Goal: Transaction & Acquisition: Purchase product/service

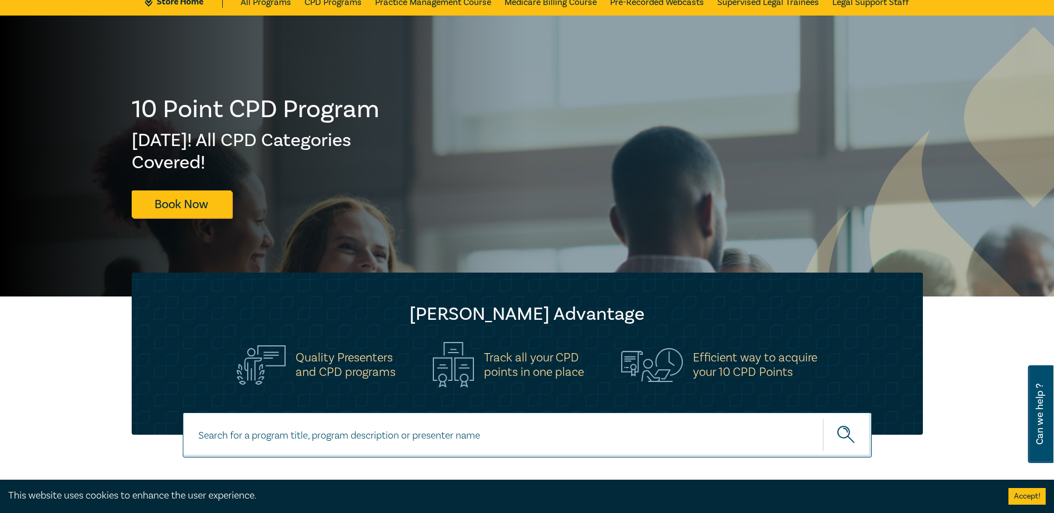
scroll to position [56, 0]
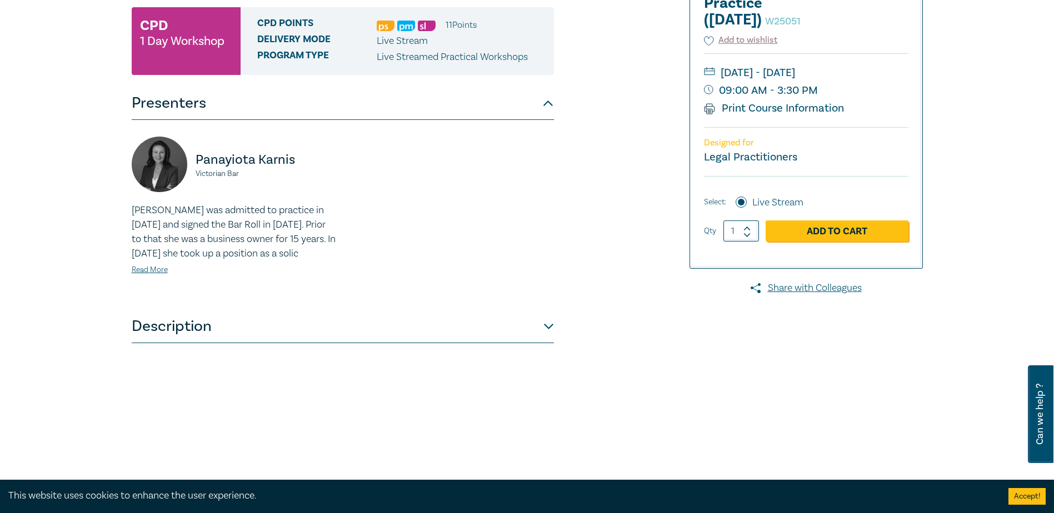
scroll to position [167, 0]
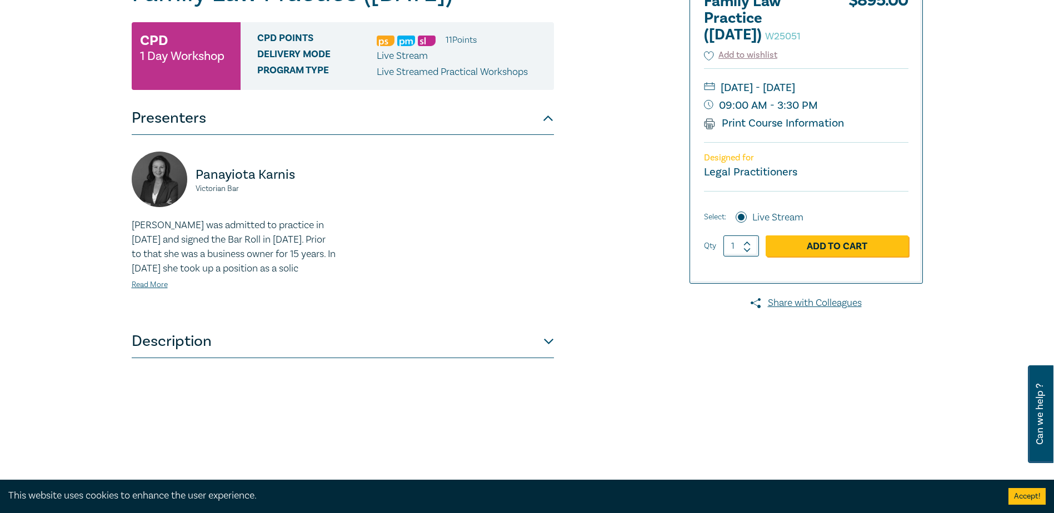
click at [166, 358] on button "Description" at bounding box center [343, 341] width 422 height 33
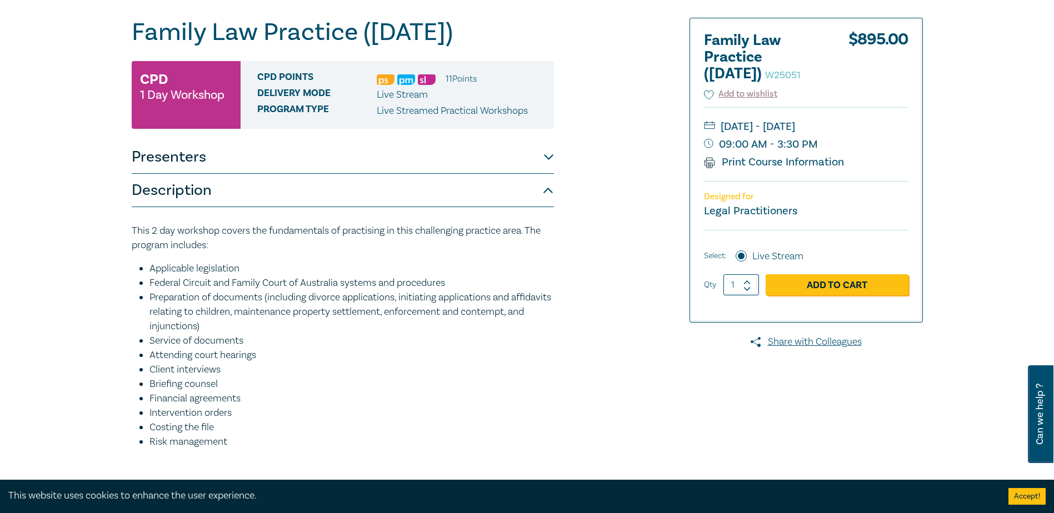
scroll to position [111, 0]
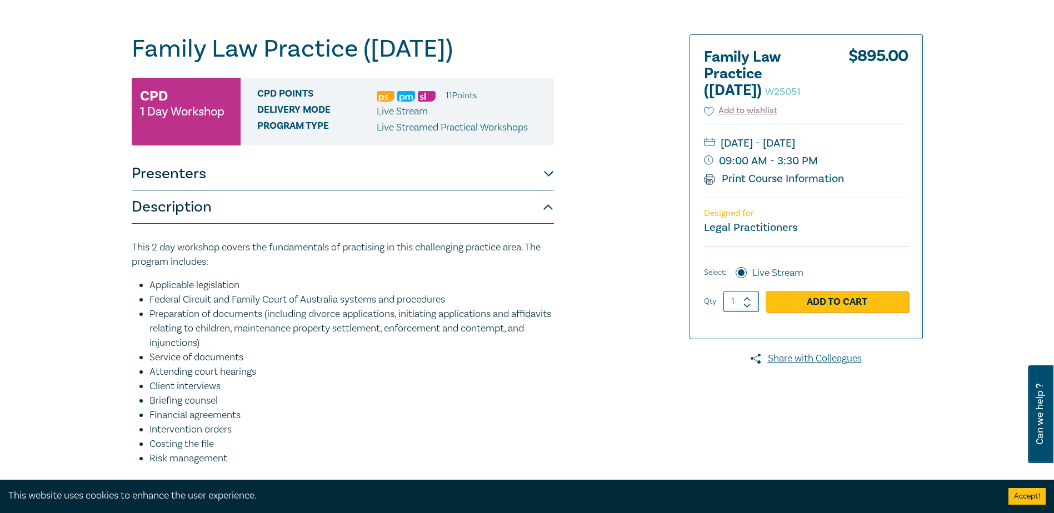
click at [746, 307] on icon at bounding box center [747, 305] width 6 height 3
click at [746, 302] on icon at bounding box center [747, 299] width 8 height 5
type input "2"
click at [825, 312] on link "Add to Cart" at bounding box center [836, 301] width 143 height 21
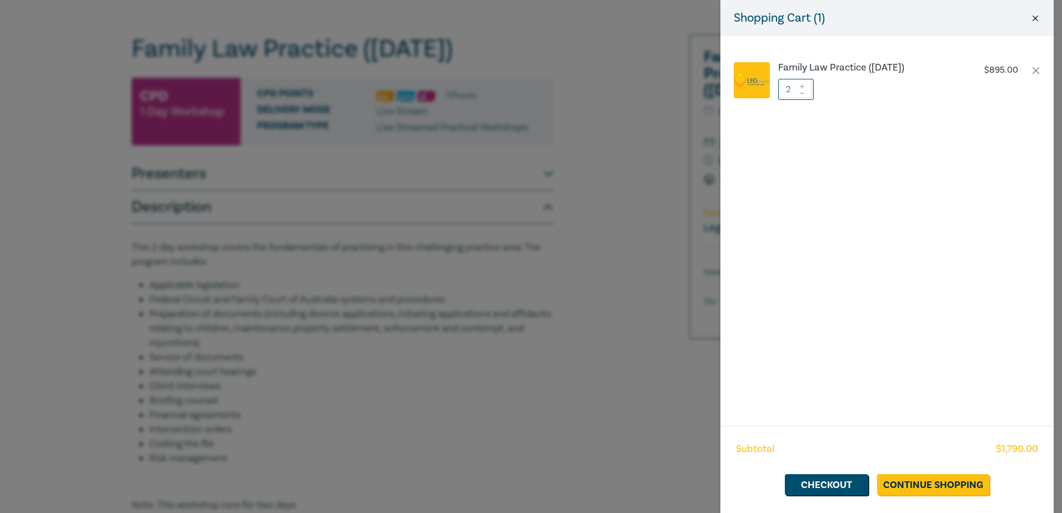
click at [1031, 17] on button "Close" at bounding box center [1035, 18] width 10 height 10
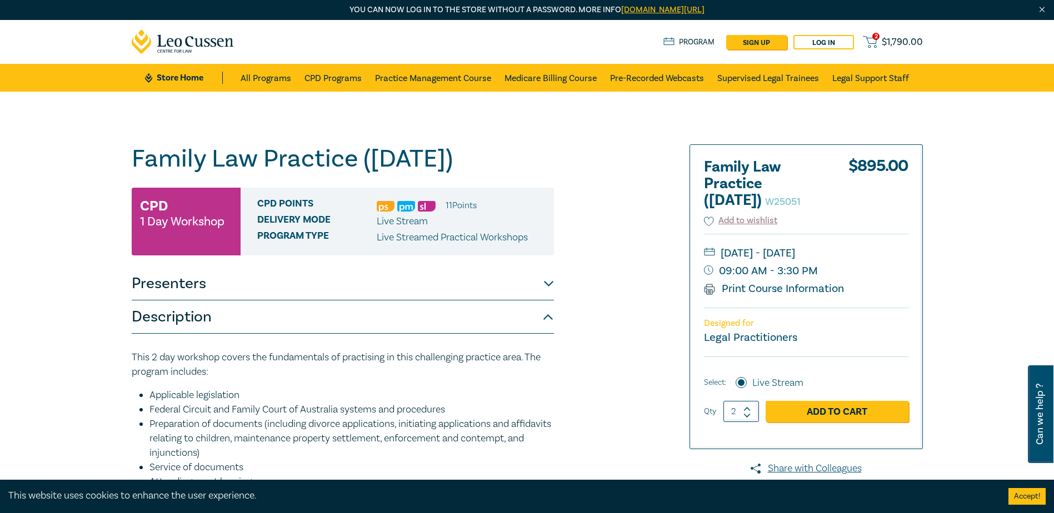
scroll to position [0, 0]
